Goal: Transaction & Acquisition: Purchase product/service

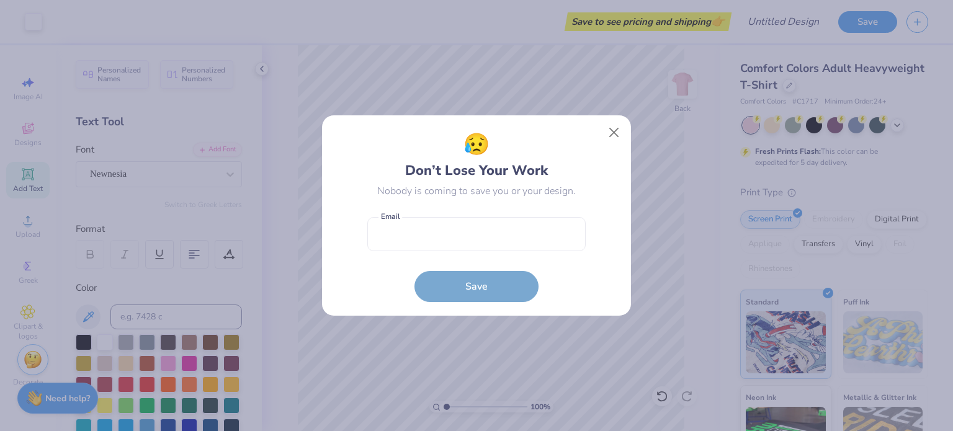
scroll to position [248, 0]
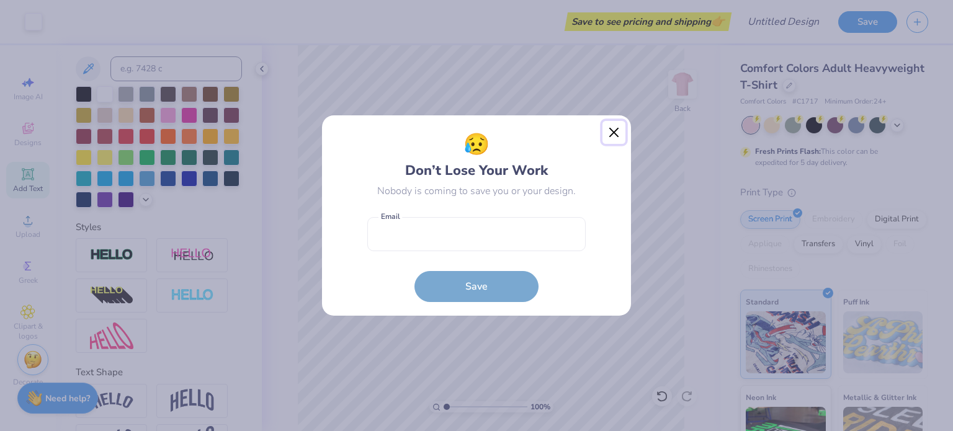
click at [616, 126] on button "Close" at bounding box center [615, 133] width 24 height 24
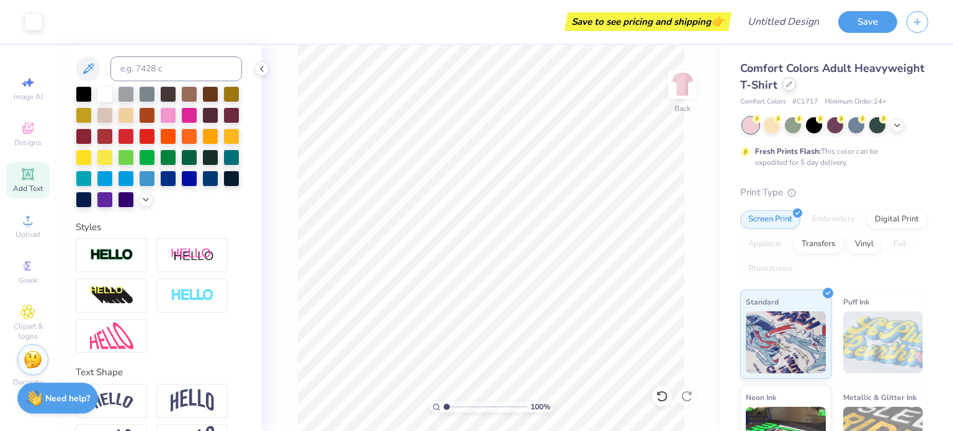
click at [796, 88] on div at bounding box center [790, 85] width 14 height 14
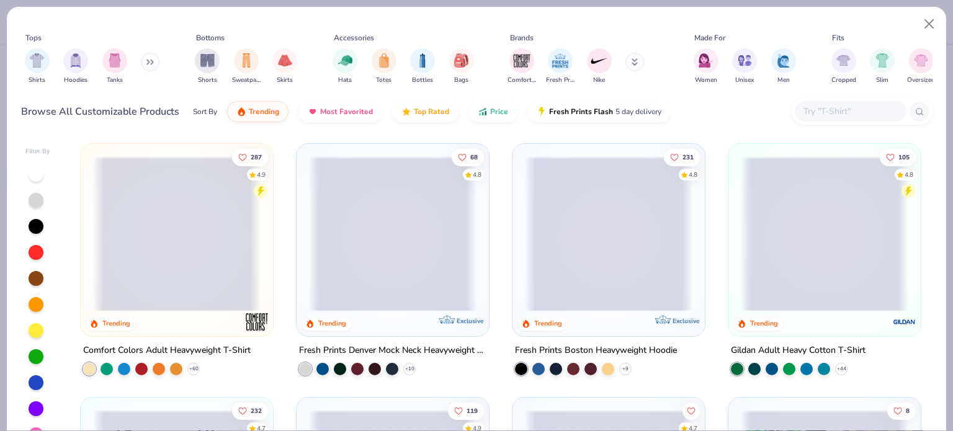
click at [847, 114] on input "text" at bounding box center [851, 111] width 96 height 14
paste input "Fresh Prints FP94"
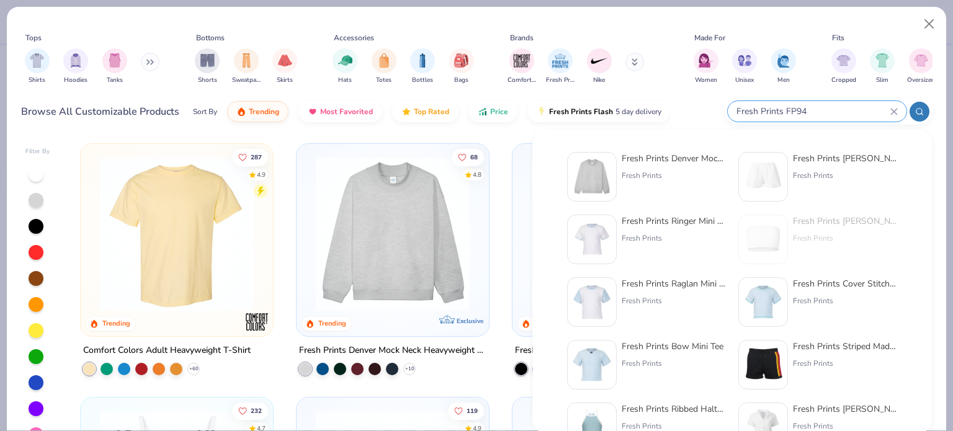
type input "Fresh Prints FP94"
click at [605, 170] on img at bounding box center [592, 177] width 38 height 38
